Goal: Communication & Community: Answer question/provide support

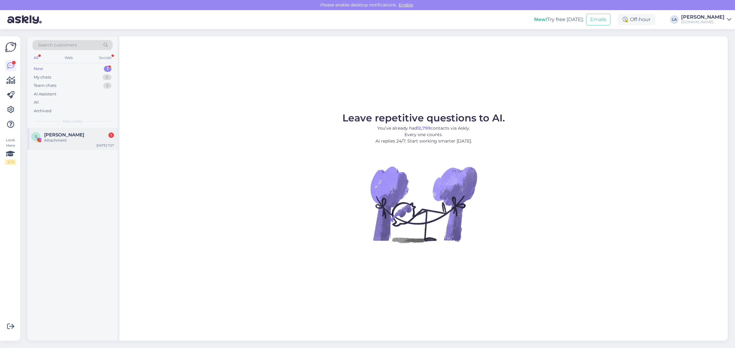
click at [70, 143] on div "S [PERSON_NAME] 1 Attachment [DATE] 7:27" at bounding box center [73, 139] width 90 height 22
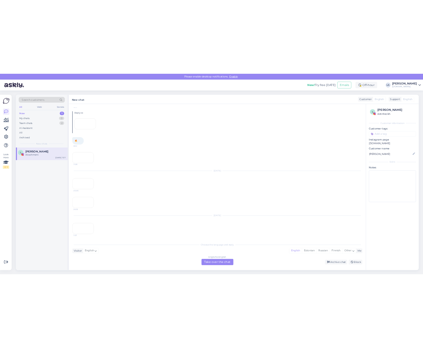
scroll to position [745, 0]
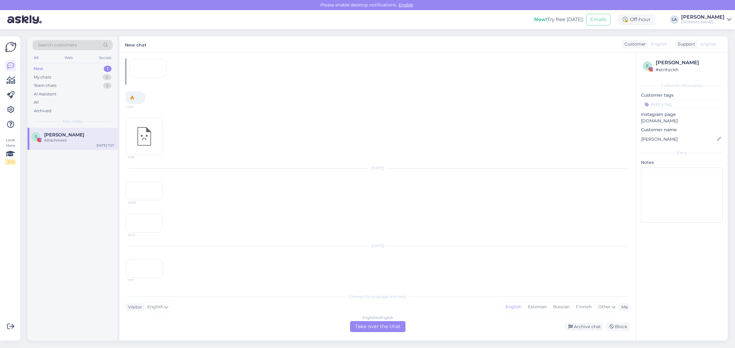
click at [147, 274] on div "7:27" at bounding box center [143, 268] width 37 height 19
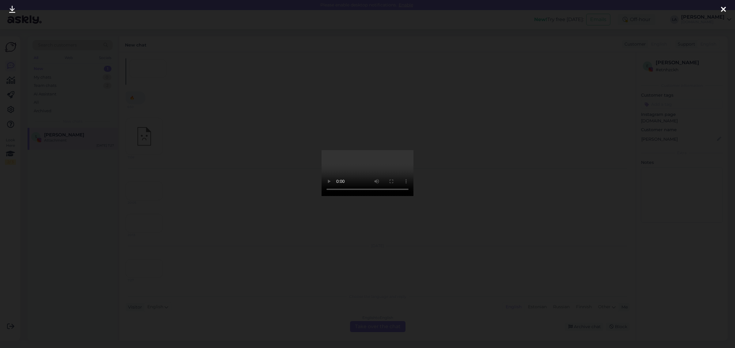
click at [242, 200] on div at bounding box center [367, 174] width 735 height 348
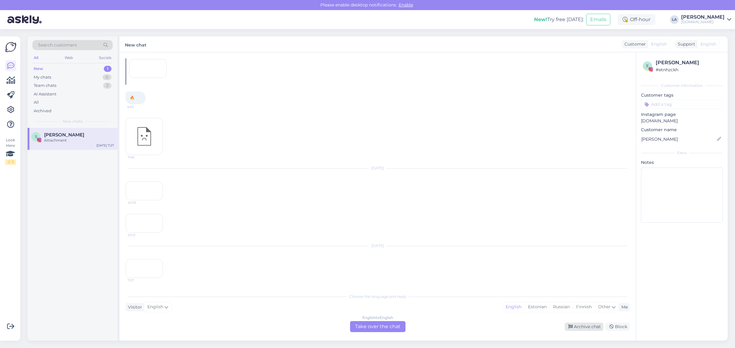
click at [576, 325] on div "Archive chat" at bounding box center [583, 327] width 39 height 8
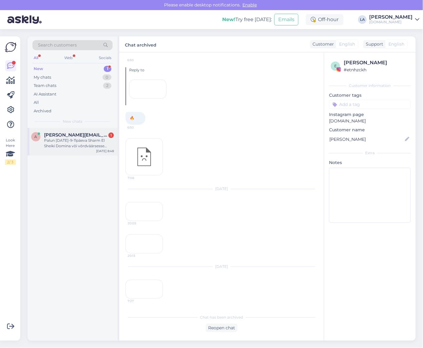
click at [80, 149] on div "a [PERSON_NAME][EMAIL_ADDRESS][DOMAIN_NAME] 1 Palun [DATE]-9-11päeva Sharm El S…" at bounding box center [73, 142] width 90 height 28
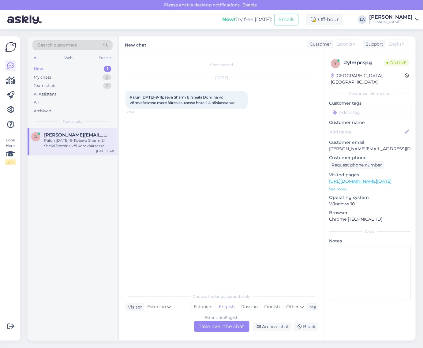
click at [222, 328] on div "Estonian to English Take over the chat" at bounding box center [221, 326] width 55 height 11
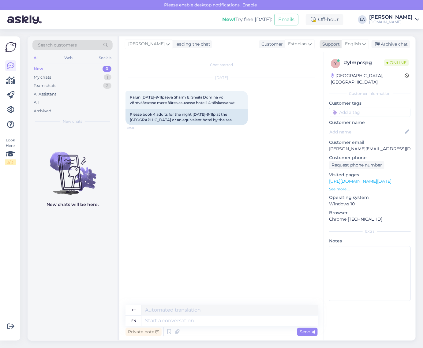
click at [354, 45] on span "English" at bounding box center [353, 44] width 16 height 7
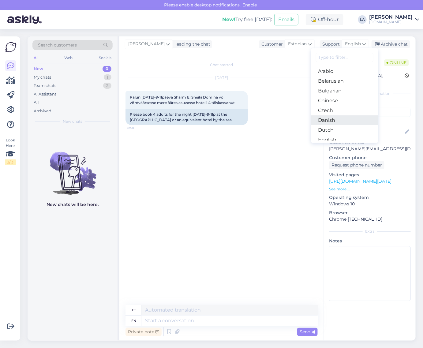
scroll to position [38, 0]
drag, startPoint x: 335, startPoint y: 113, endPoint x: 322, endPoint y: 135, distance: 24.9
click at [335, 113] on link "Estonian" at bounding box center [344, 112] width 67 height 10
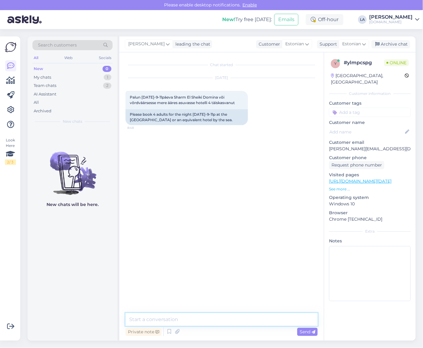
click at [150, 317] on textarea at bounding box center [221, 319] width 192 height 13
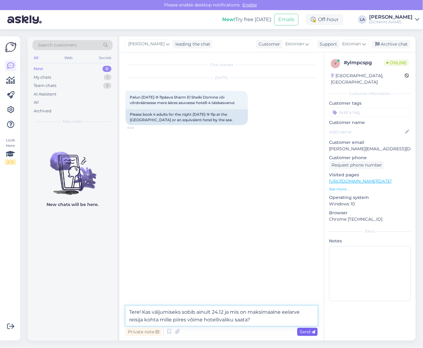
type textarea "Tere! Kas väljumiseks sobib ainult 24.12 ja mis on maksimaalne eelarve reisija …"
click at [301, 331] on span "Send" at bounding box center [308, 332] width 16 height 6
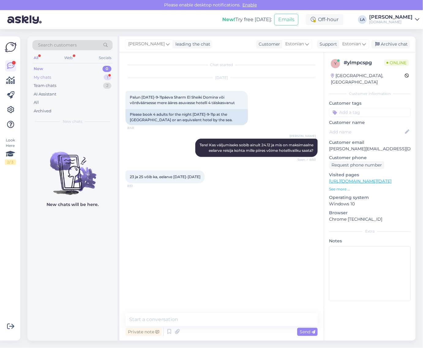
click at [97, 77] on div "My chats 1" at bounding box center [72, 77] width 80 height 9
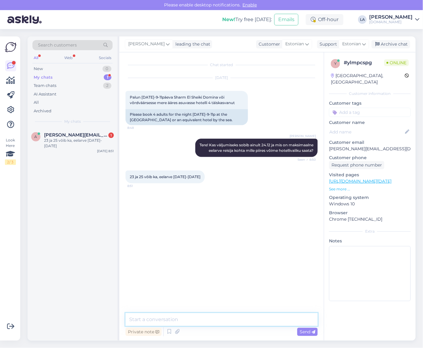
click at [184, 321] on textarea at bounding box center [221, 319] width 192 height 13
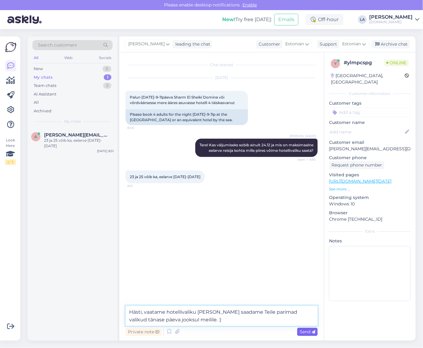
type textarea "Hästi, vaatame hotellivaliku [PERSON_NAME] saadame Teile parimad valikud tänase…"
click at [302, 334] on span "Send" at bounding box center [308, 332] width 16 height 6
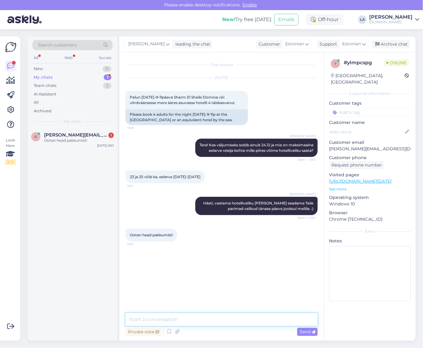
click at [164, 322] on textarea at bounding box center [221, 319] width 192 height 13
click at [63, 146] on div "a [PERSON_NAME][EMAIL_ADDRESS][DOMAIN_NAME] 1 Ootan head pakkumist! [DATE] 8:51" at bounding box center [73, 139] width 90 height 22
